Goal: Information Seeking & Learning: Learn about a topic

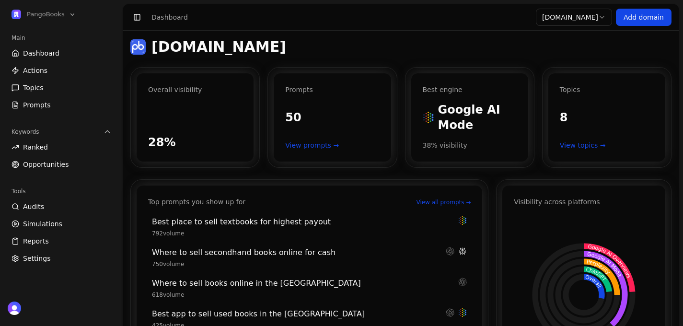
click at [53, 204] on link "Audits" at bounding box center [61, 206] width 107 height 15
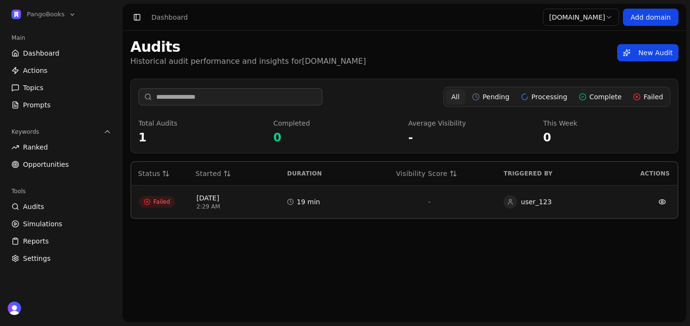
click at [181, 207] on td "Failed" at bounding box center [160, 201] width 58 height 33
click at [157, 201] on span "Failed" at bounding box center [157, 202] width 36 height 12
click at [145, 201] on icon at bounding box center [147, 201] width 7 height 7
click at [231, 197] on span "Aug 24, 2025" at bounding box center [233, 198] width 75 height 10
click at [293, 201] on circle at bounding box center [291, 202] width 6 height 6
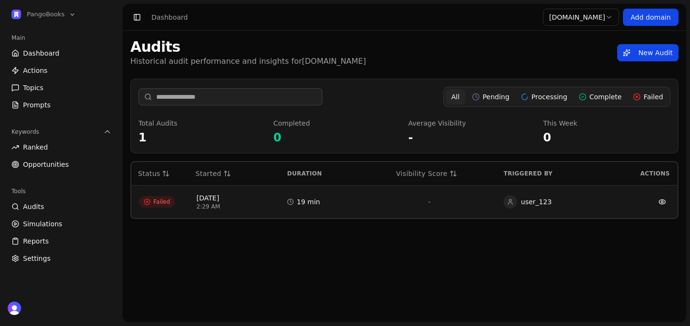
click at [666, 202] on link at bounding box center [662, 201] width 15 height 15
click at [407, 194] on td "-" at bounding box center [429, 201] width 133 height 33
click at [645, 58] on link "New Audit" at bounding box center [647, 52] width 61 height 17
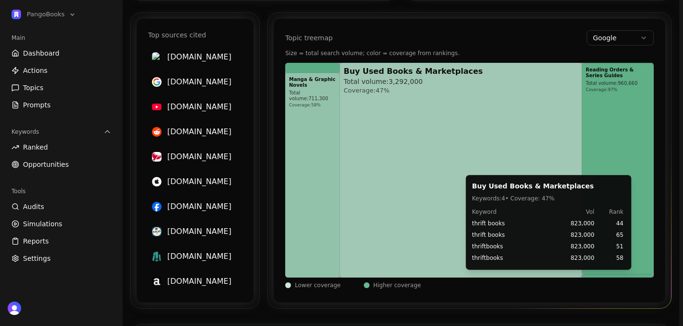
scroll to position [681, 0]
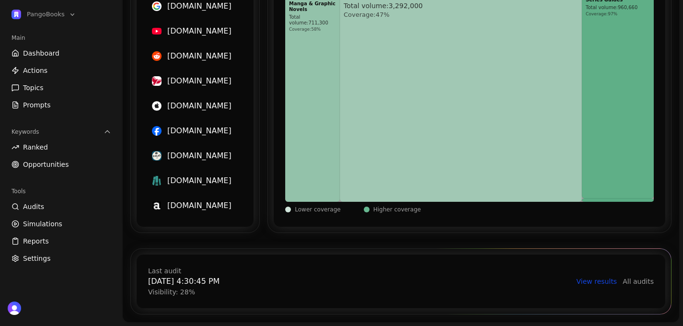
click at [606, 282] on link "View results" at bounding box center [597, 282] width 41 height 10
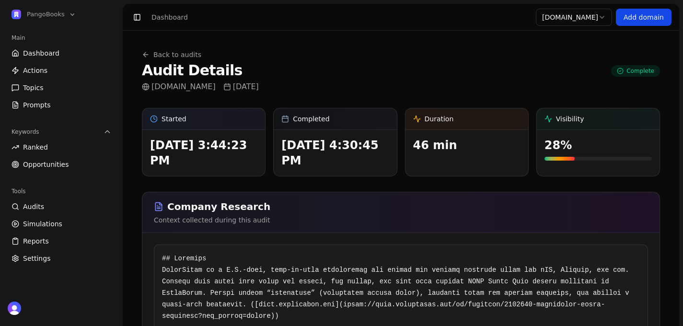
click at [183, 51] on link "Back to audits" at bounding box center [171, 55] width 59 height 10
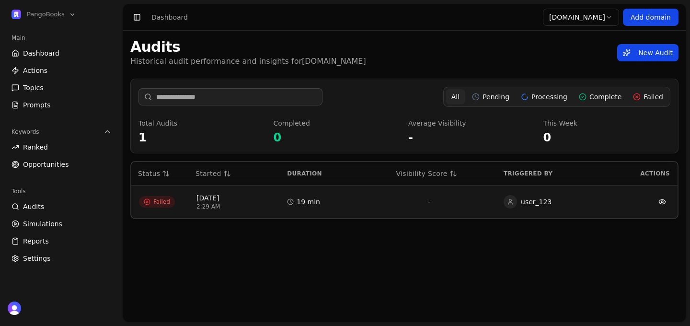
click at [528, 94] on button "Processing" at bounding box center [544, 96] width 56 height 15
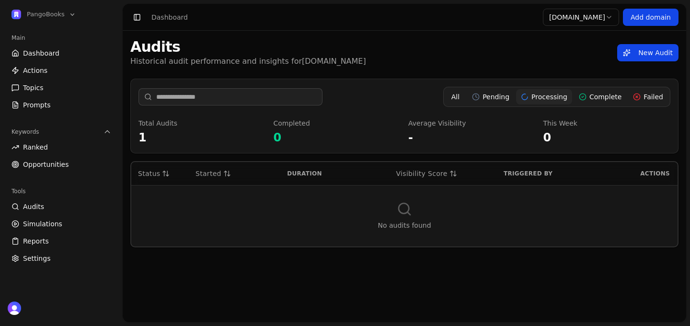
click at [533, 102] on button "Processing" at bounding box center [544, 96] width 56 height 15
click at [490, 105] on div "All Pending Processing Complete Failed" at bounding box center [556, 97] width 227 height 20
click at [500, 99] on button "Pending" at bounding box center [490, 96] width 47 height 15
click at [465, 97] on button "All" at bounding box center [456, 96] width 20 height 15
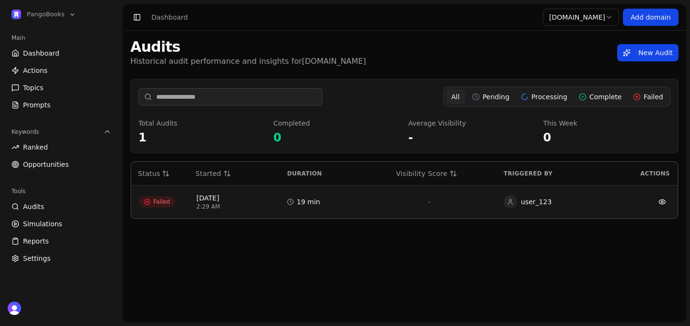
click at [162, 199] on span "Failed" at bounding box center [157, 202] width 36 height 12
click at [144, 201] on circle at bounding box center [147, 202] width 6 height 6
click at [304, 202] on div "19 min" at bounding box center [321, 202] width 68 height 10
click at [309, 235] on div "Audits Historical audit performance and insights for pangobooks.com New Audit A…" at bounding box center [405, 176] width 564 height 291
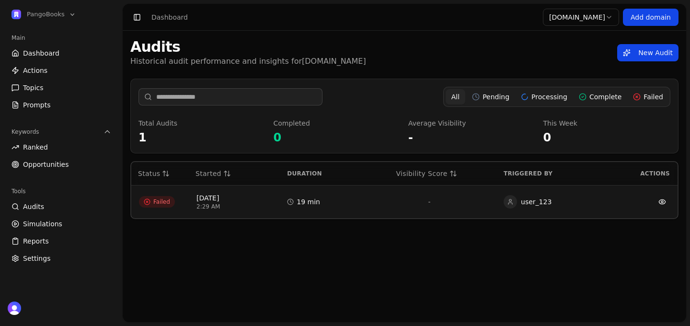
click at [543, 99] on button "Processing" at bounding box center [544, 96] width 56 height 15
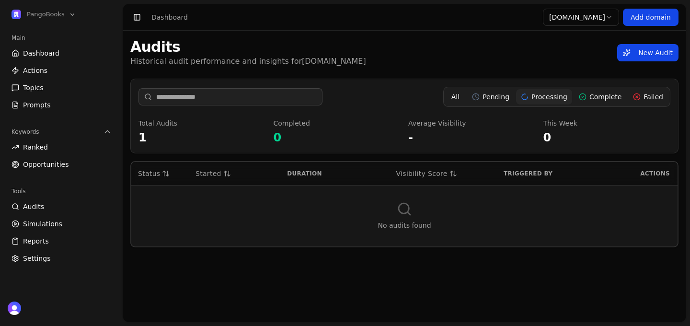
click at [592, 100] on button "Complete" at bounding box center [600, 96] width 52 height 15
click at [644, 98] on button "Failed" at bounding box center [648, 96] width 40 height 15
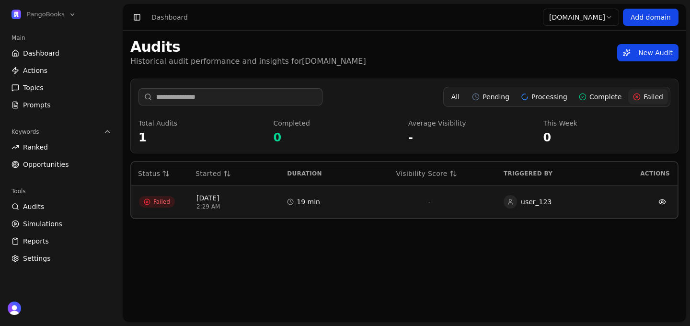
click at [623, 100] on button "Complete" at bounding box center [600, 96] width 52 height 15
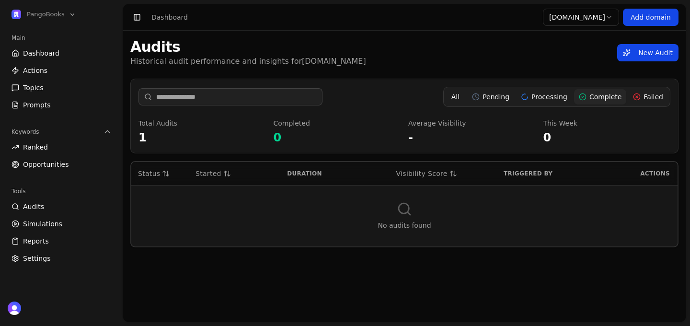
click at [49, 203] on link "Audits" at bounding box center [61, 206] width 107 height 15
click at [637, 47] on link "New Audit" at bounding box center [647, 52] width 61 height 17
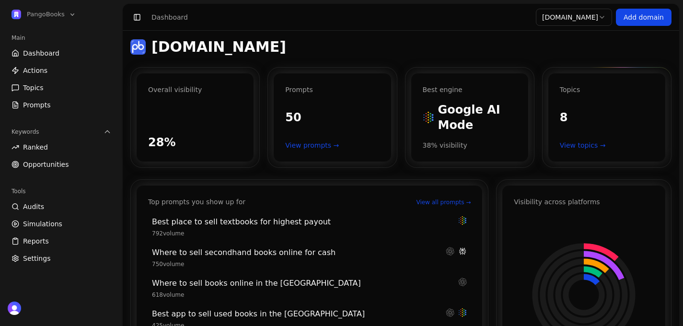
click at [638, 53] on div "[DOMAIN_NAME]" at bounding box center [400, 46] width 541 height 17
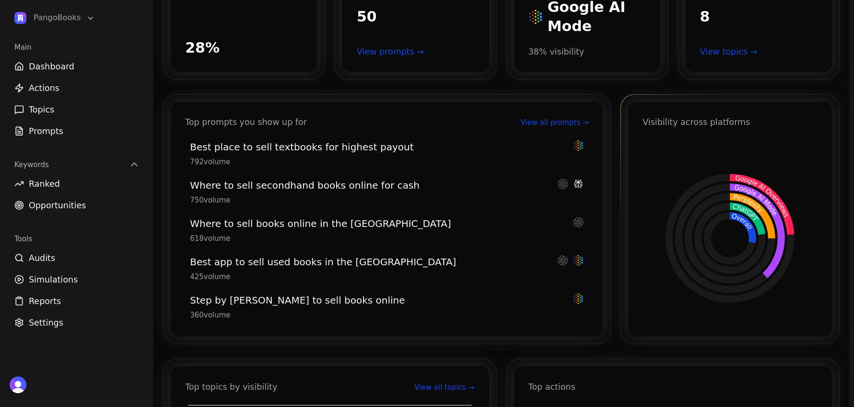
scroll to position [105, 0]
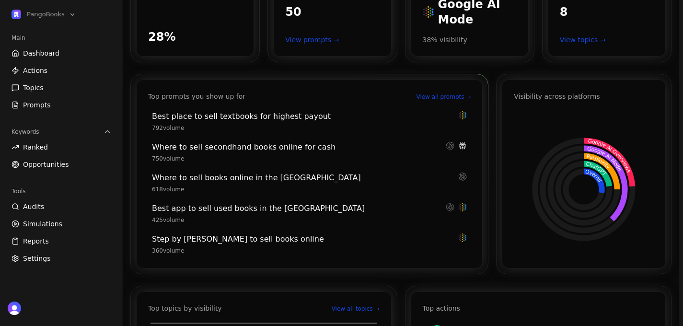
click at [460, 97] on link "View all prompts →" at bounding box center [443, 97] width 55 height 8
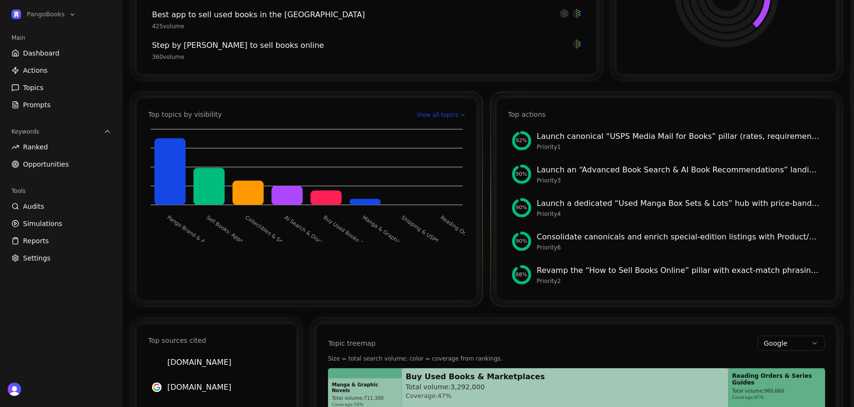
scroll to position [284, 0]
click at [437, 111] on link "View all topics →" at bounding box center [441, 115] width 48 height 8
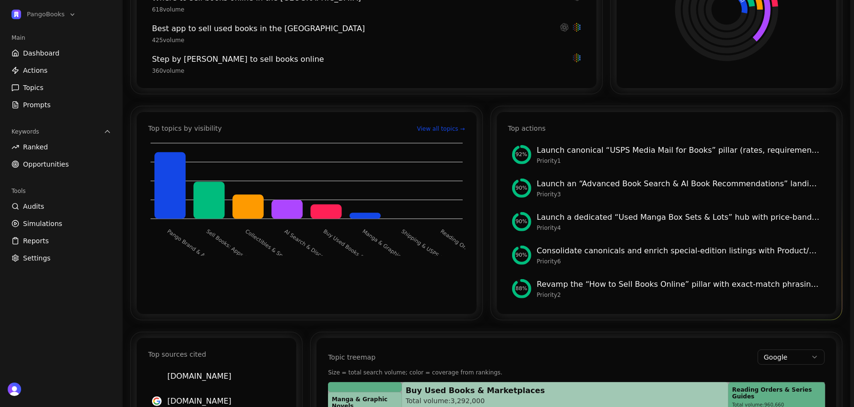
scroll to position [271, 0]
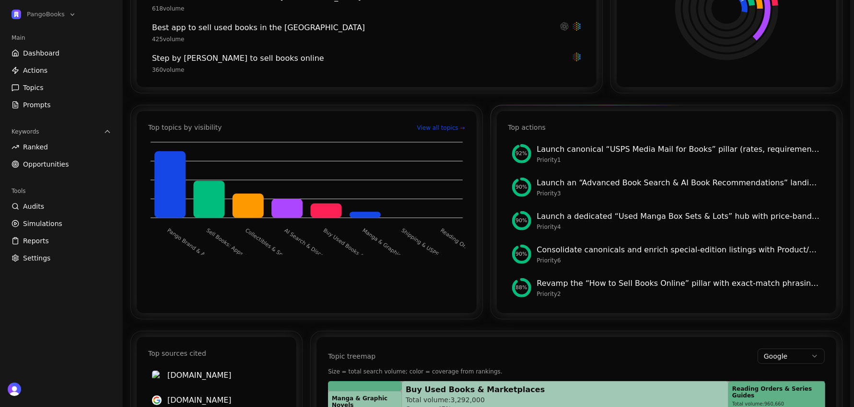
click at [531, 128] on div "Top actions" at bounding box center [526, 128] width 37 height 10
click at [590, 285] on div "Revamp the “How to Sell Books Online” pillar with exact‑match phrasing, HowTo/F…" at bounding box center [679, 284] width 284 height 12
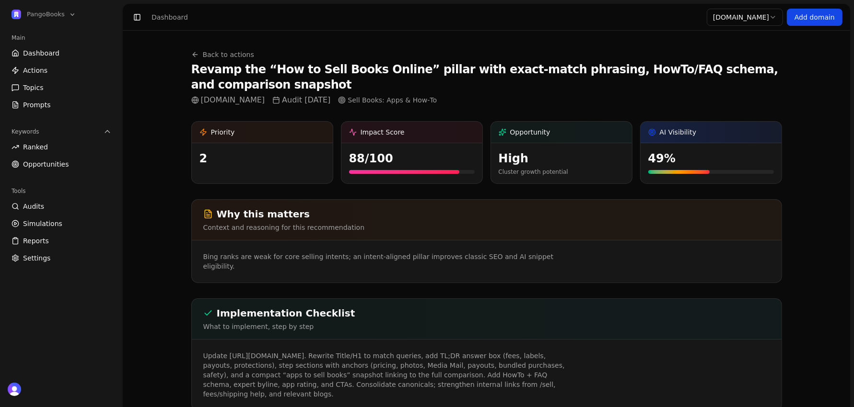
click at [223, 53] on link "Back to actions" at bounding box center [222, 55] width 63 height 10
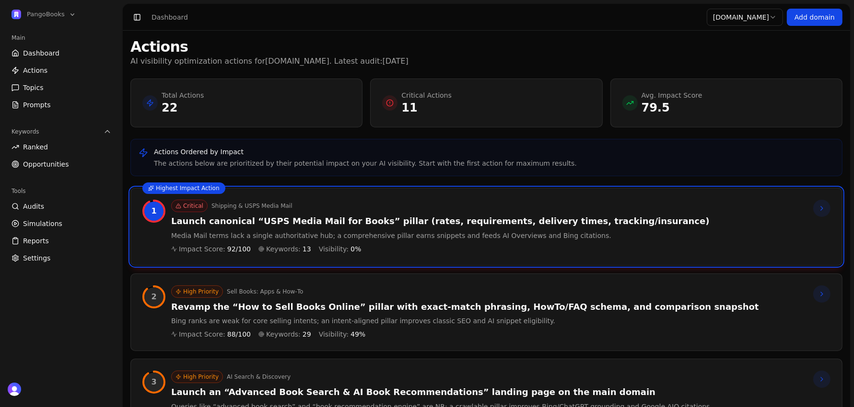
click at [310, 109] on div "Total Actions 22" at bounding box center [246, 103] width 208 height 25
click at [47, 71] on link "Actions" at bounding box center [61, 70] width 107 height 15
click at [682, 209] on div "1 Critical Shipping & USPS Media Mail Launch canonical “USPS Media Mail for Boo…" at bounding box center [486, 227] width 688 height 54
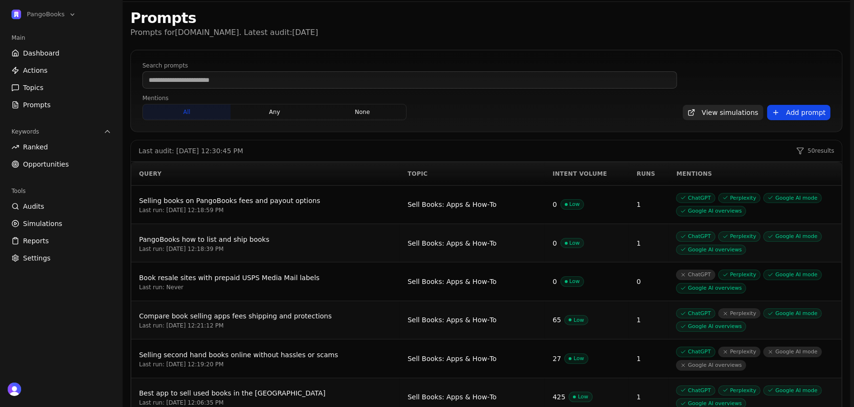
scroll to position [27, 0]
